Goal: Transaction & Acquisition: Purchase product/service

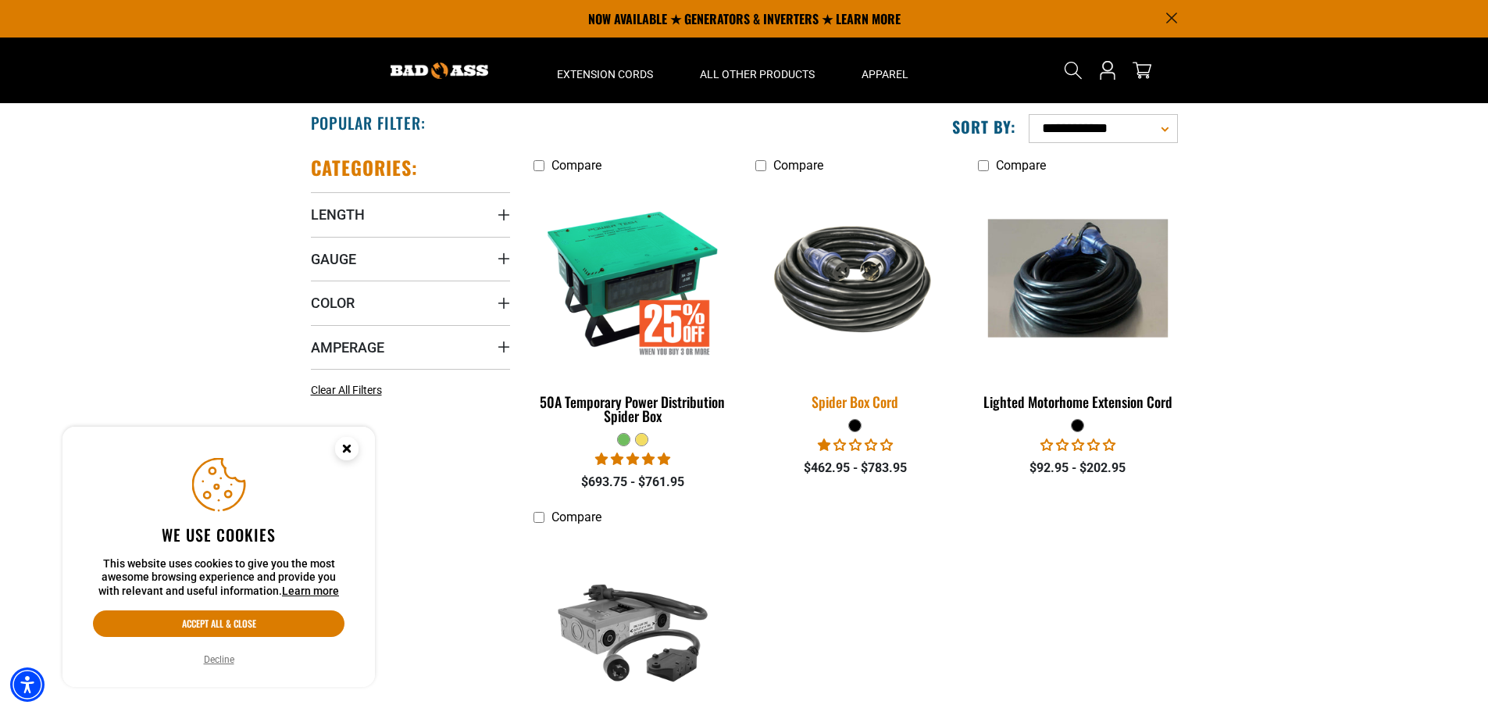
scroll to position [234, 0]
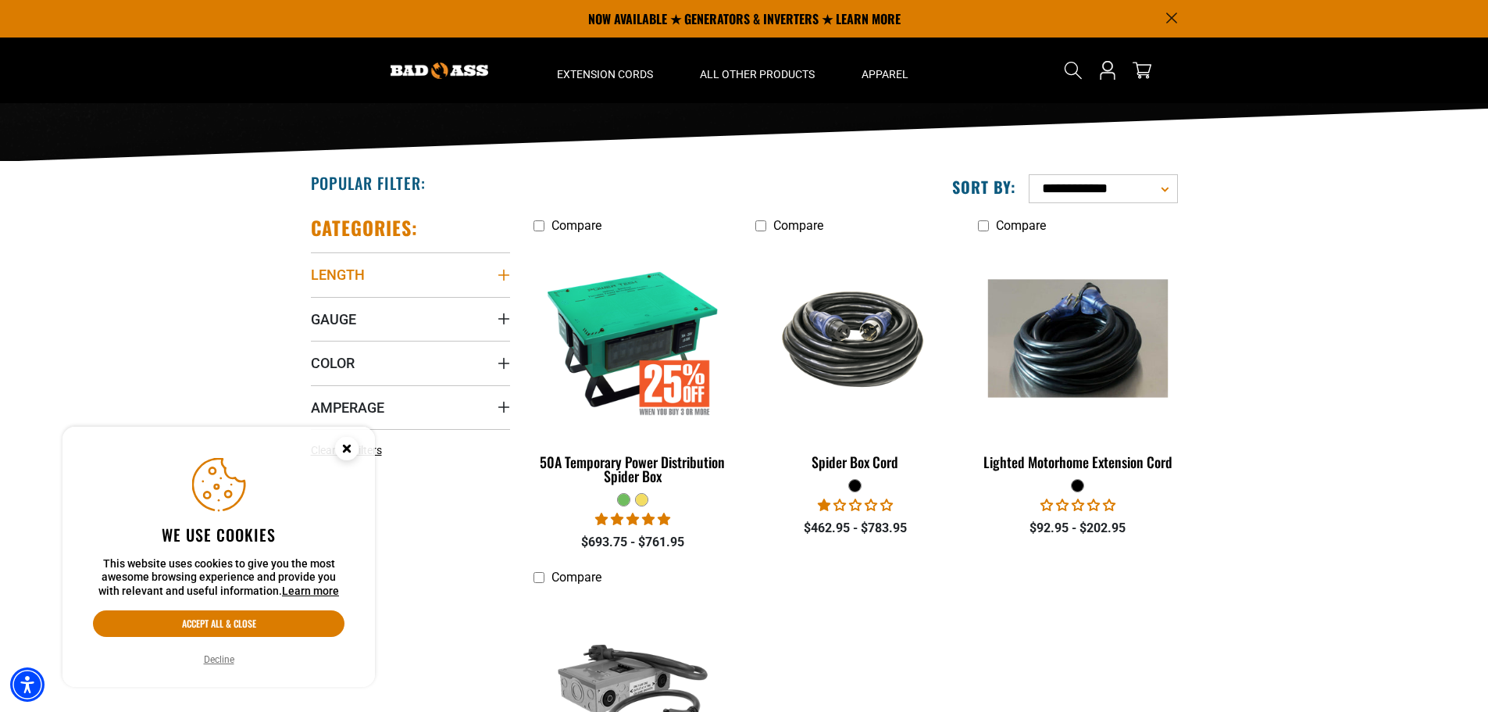
click at [389, 276] on summary "Length" at bounding box center [410, 274] width 199 height 44
click at [419, 335] on icon at bounding box center [416, 333] width 12 height 20
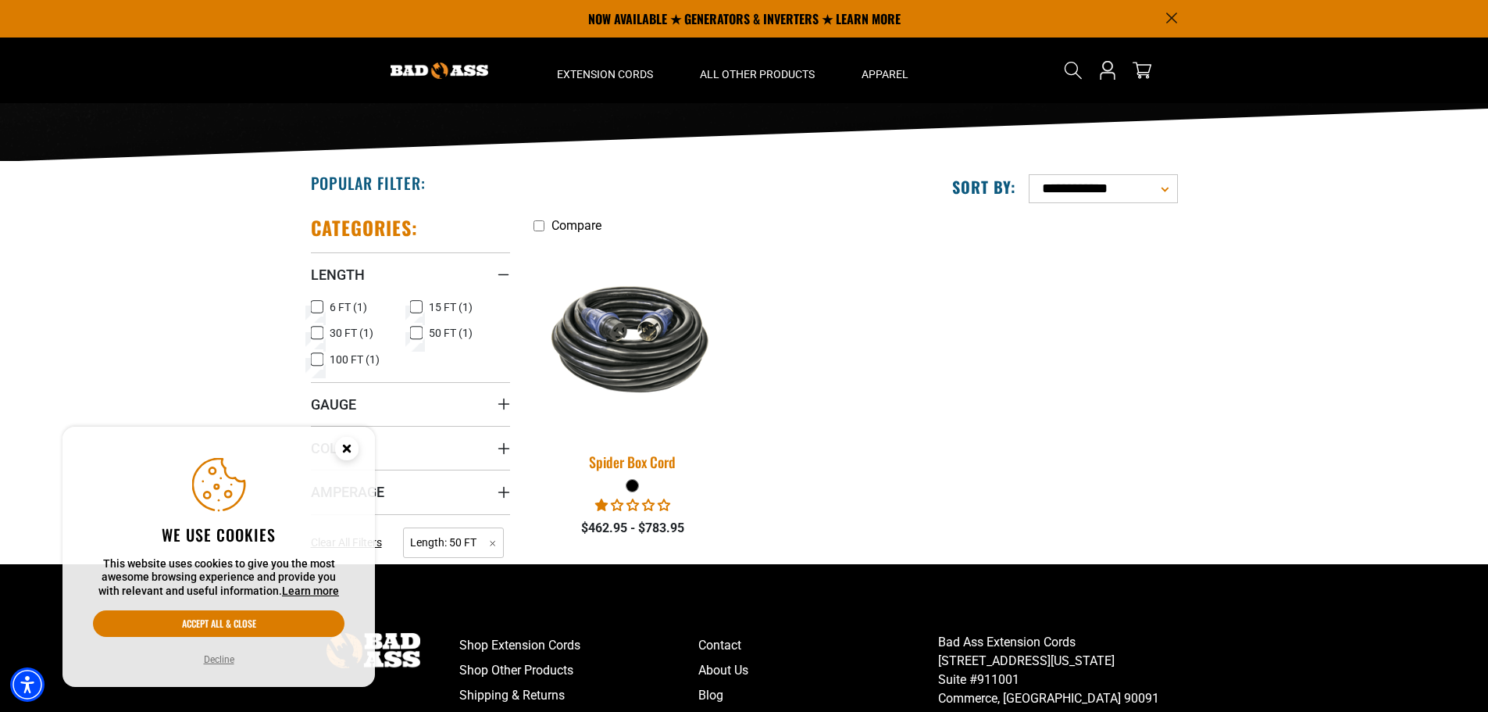
click at [634, 338] on img at bounding box center [632, 339] width 219 height 134
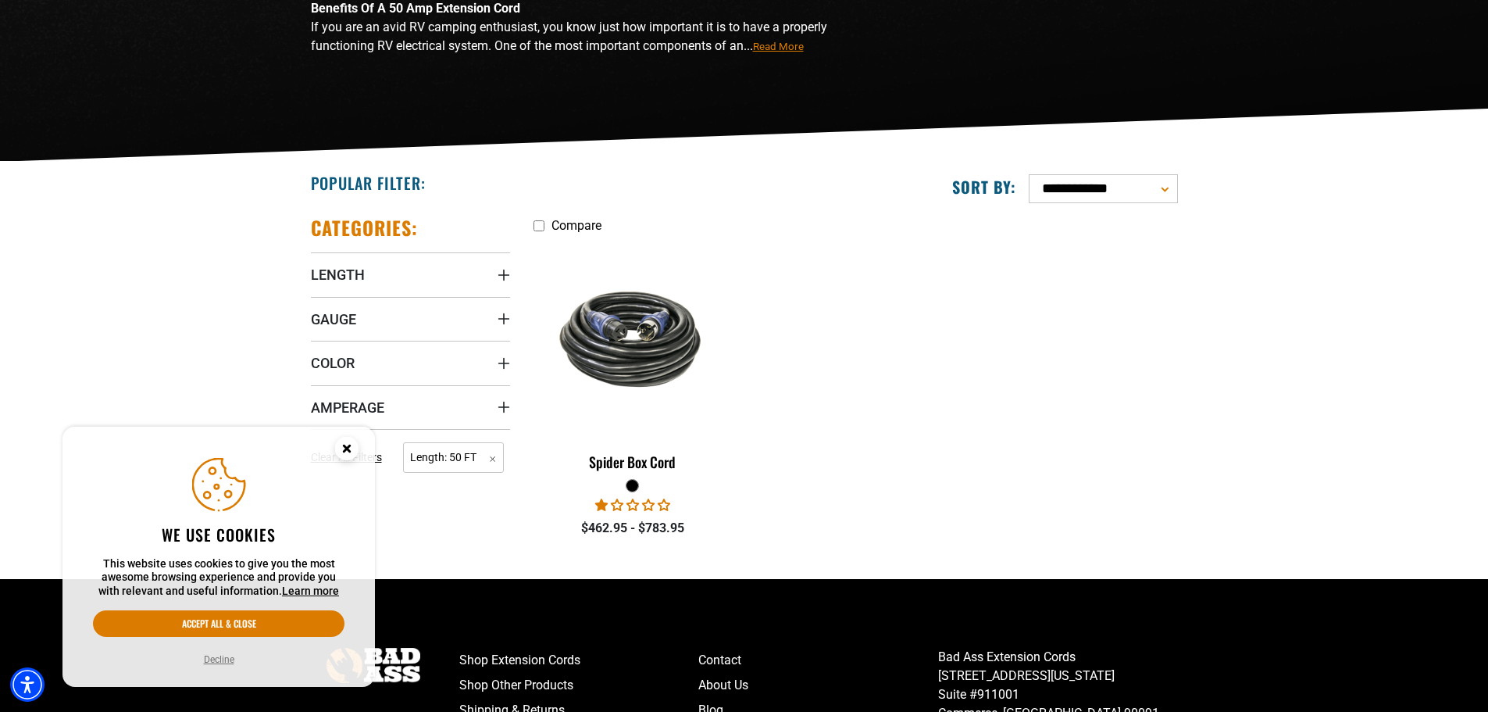
click at [349, 451] on icon "Close this option" at bounding box center [346, 447] width 5 height 5
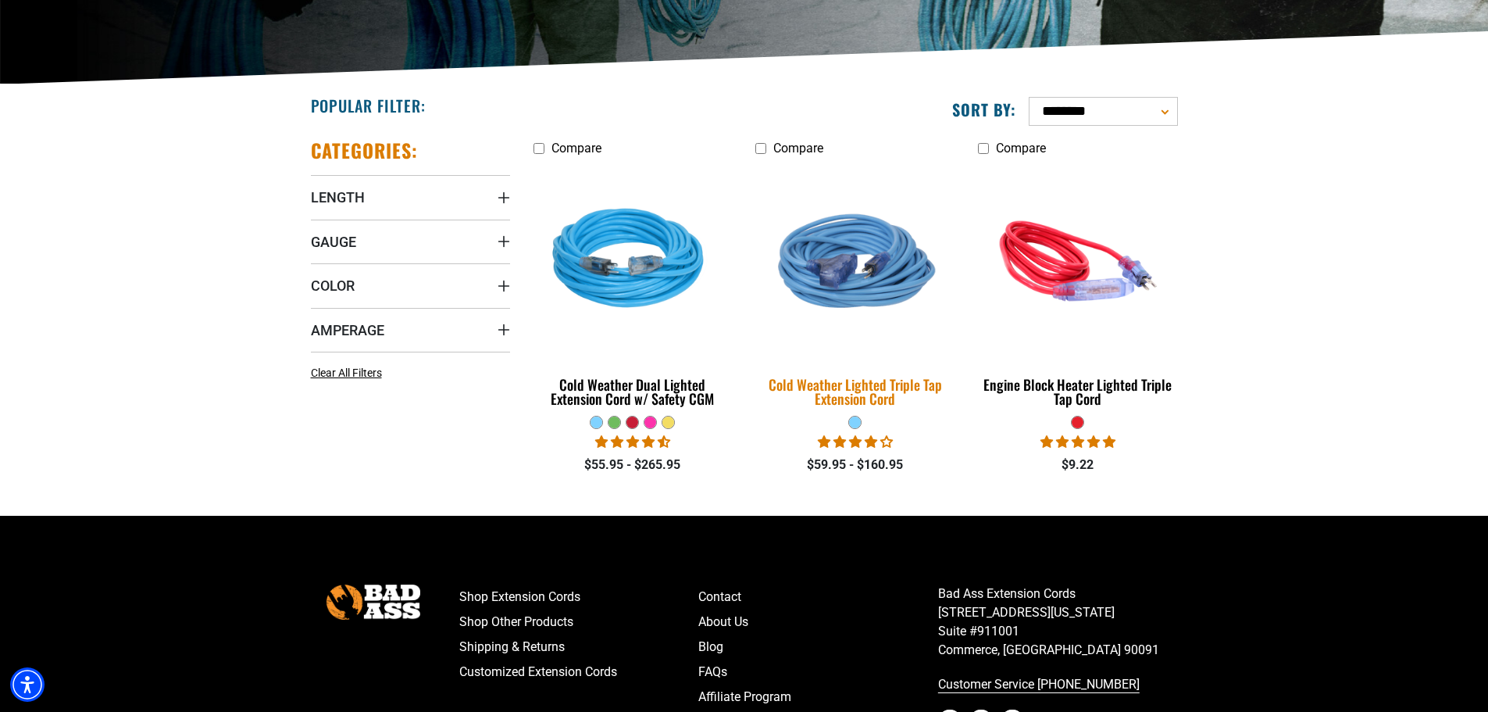
scroll to position [312, 0]
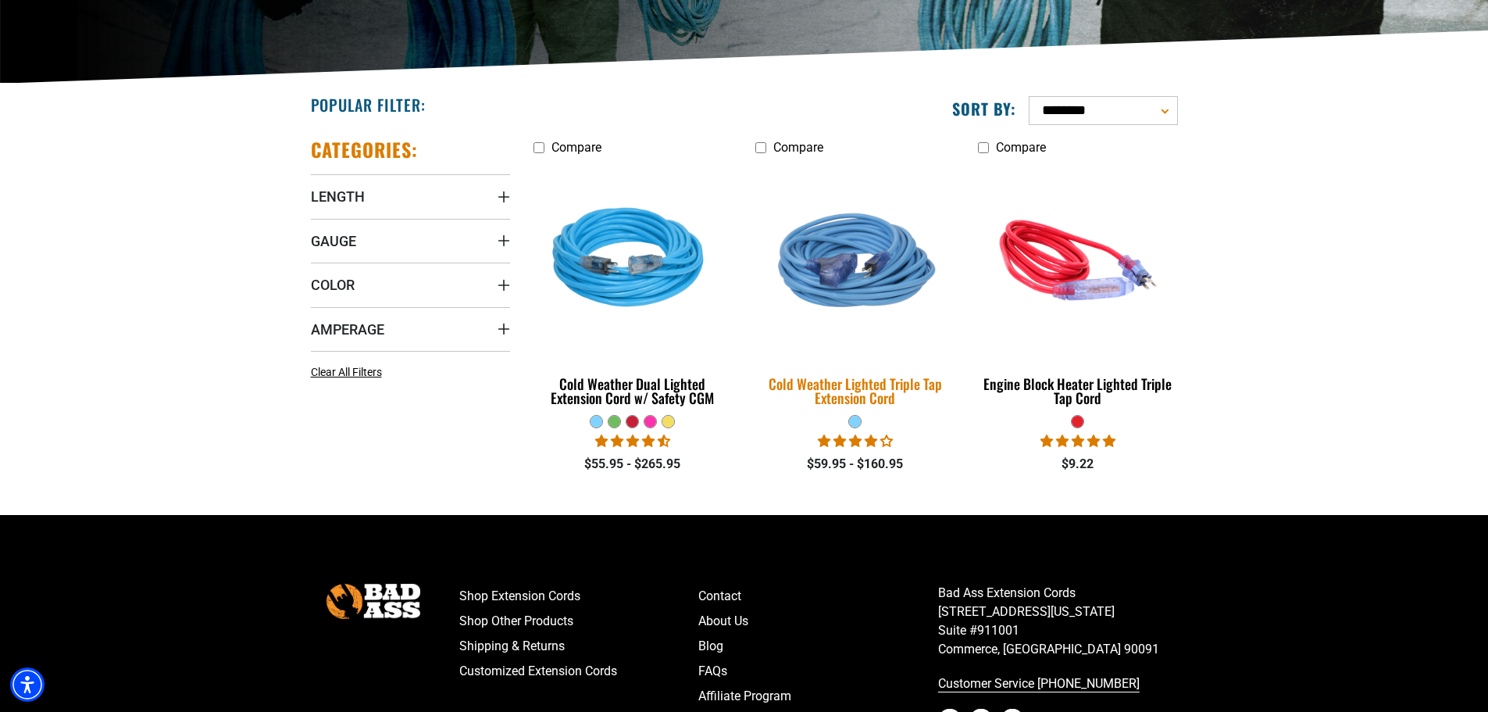
click at [826, 389] on div "Cold Weather Lighted Triple Tap Extension Cord" at bounding box center [854, 391] width 199 height 28
